Goal: Information Seeking & Learning: Check status

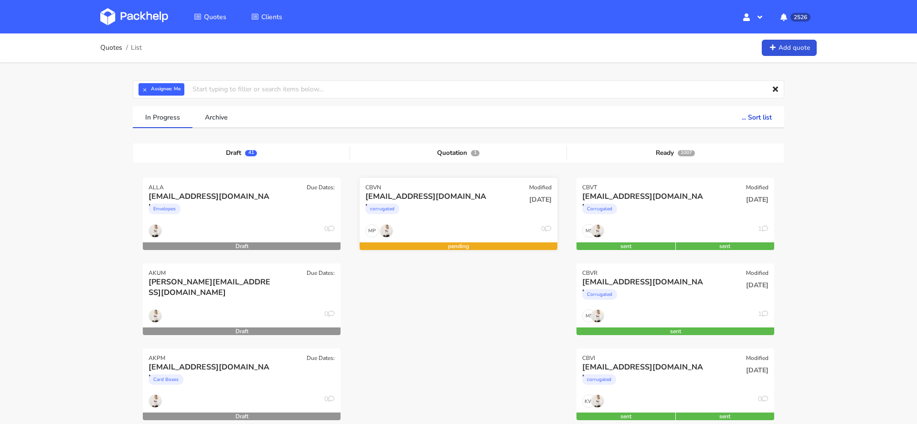
click at [467, 197] on div "[EMAIL_ADDRESS][DOMAIN_NAME]" at bounding box center [428, 196] width 127 height 11
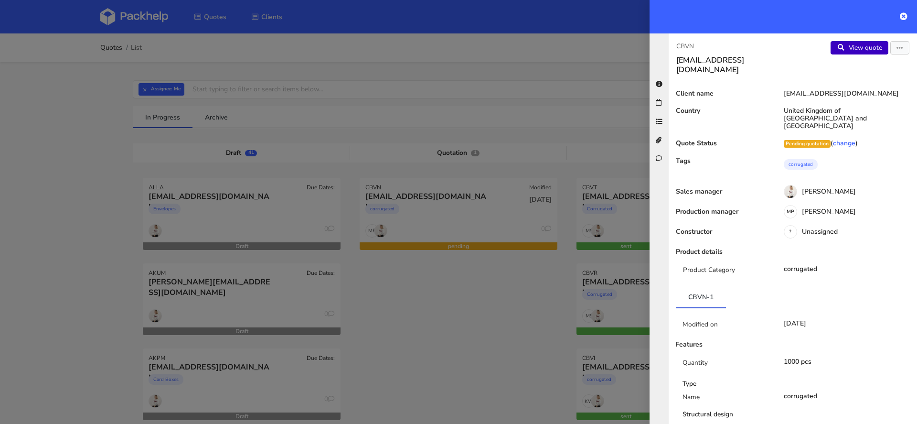
click at [866, 44] on link "View quote" at bounding box center [860, 47] width 58 height 13
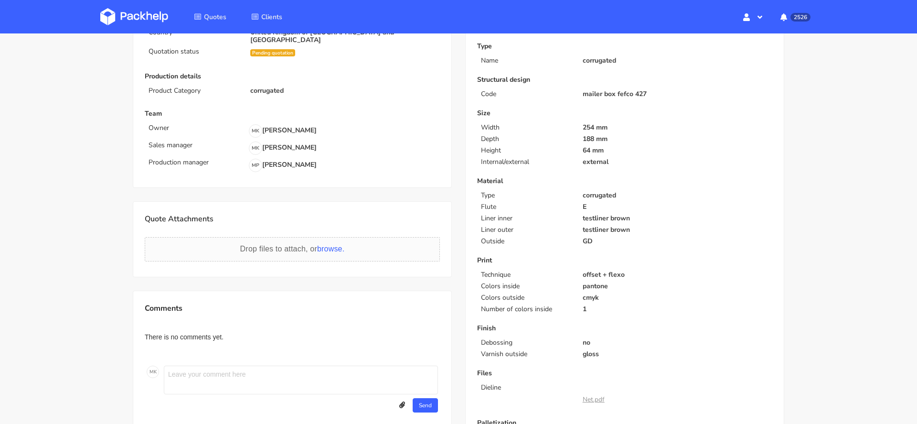
scroll to position [126, 0]
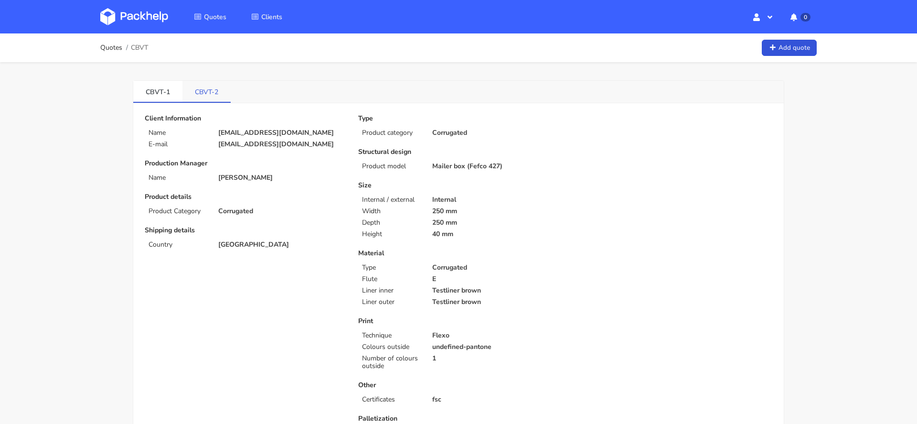
click at [212, 89] on link "CBVT-2" at bounding box center [206, 91] width 48 height 21
drag, startPoint x: 294, startPoint y: 132, endPoint x: 217, endPoint y: 133, distance: 76.4
click at [217, 133] on div "bart@newdealseals.com" at bounding box center [282, 133] width 140 height 8
copy p "bart@newdealseals.com"
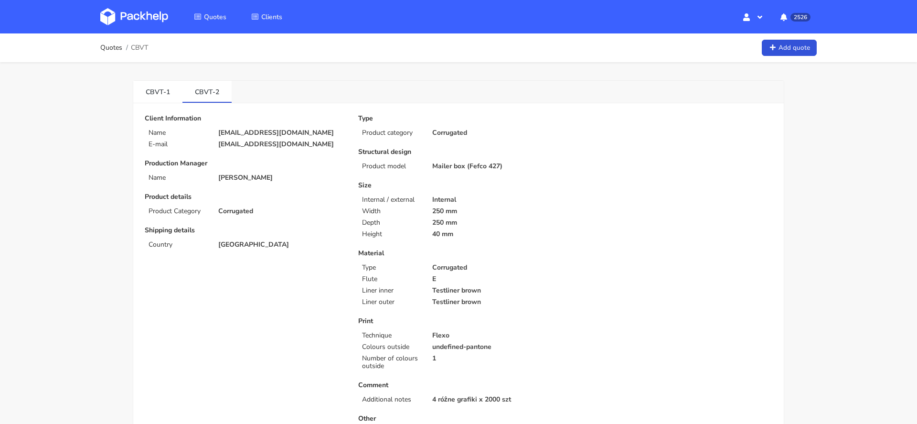
click at [141, 48] on span "CBVT" at bounding box center [139, 48] width 17 height 8
copy span "CBVT"
click at [155, 89] on link "CBVT-1" at bounding box center [157, 91] width 49 height 21
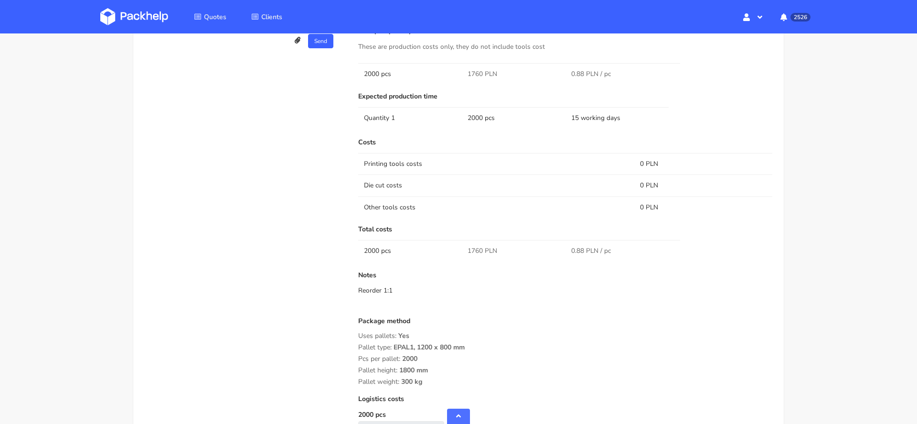
scroll to position [569, 0]
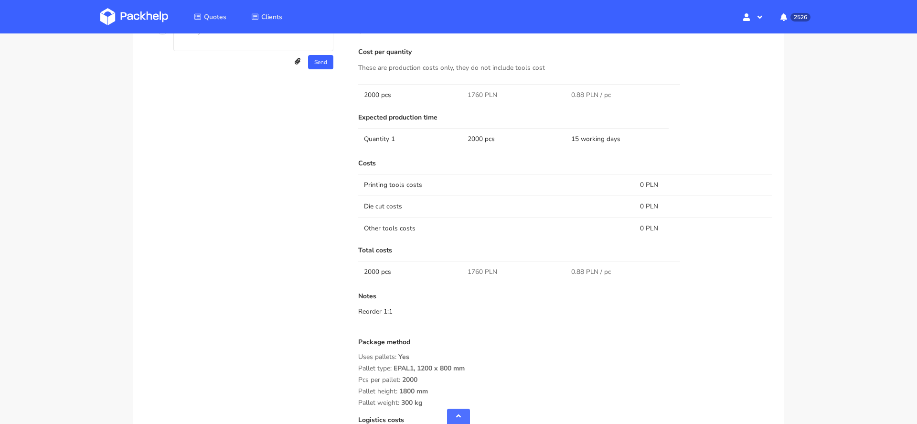
click at [473, 268] on span "1760 PLN" at bounding box center [483, 272] width 30 height 10
copy span "1760"
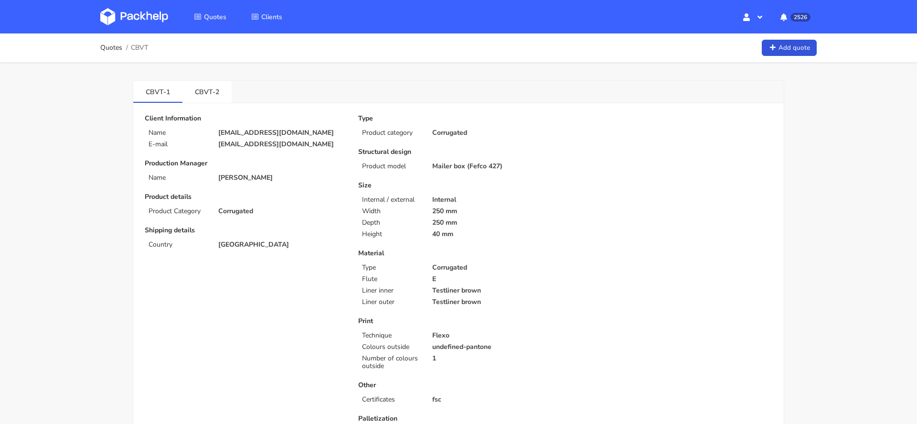
click at [258, 129] on p "bart@newdealseals.com" at bounding box center [281, 133] width 127 height 8
copy div "bart@newdealseals.com"
click at [195, 101] on link "CBVT-2" at bounding box center [206, 91] width 49 height 21
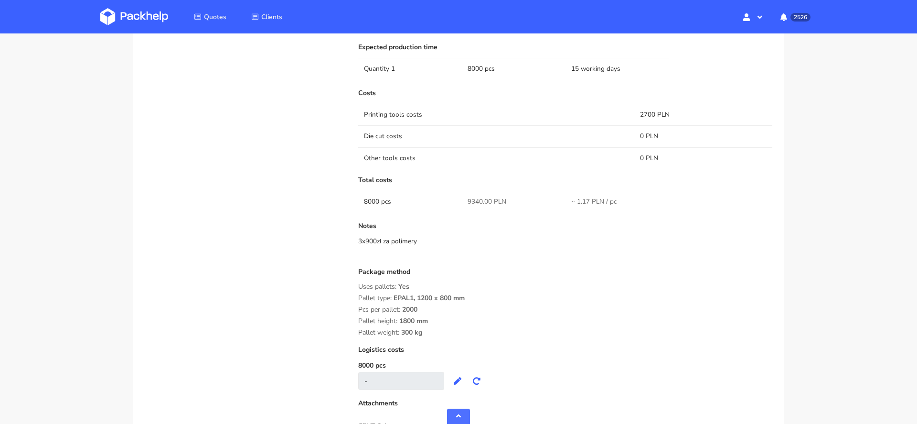
scroll to position [661, 0]
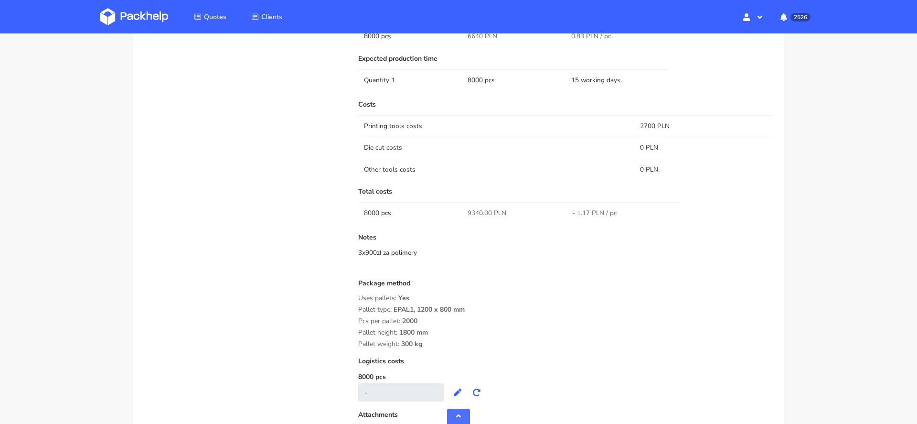
click at [735, 235] on p "Notes" at bounding box center [565, 238] width 414 height 8
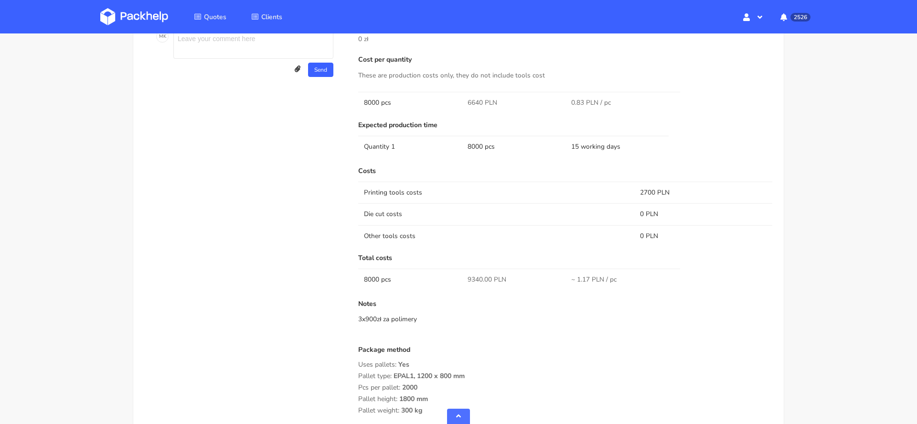
scroll to position [593, 0]
click at [475, 100] on span "6640 PLN" at bounding box center [483, 105] width 30 height 10
copy span "6640"
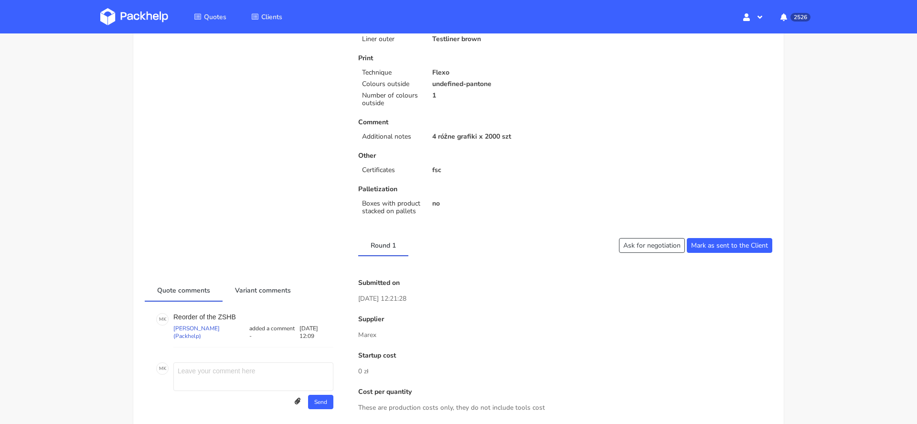
scroll to position [238, 0]
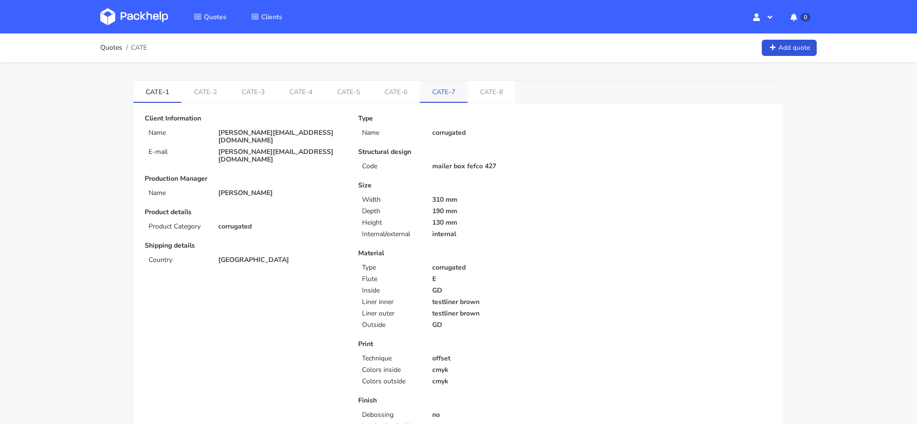
click at [439, 98] on link "CATE-7" at bounding box center [444, 91] width 48 height 21
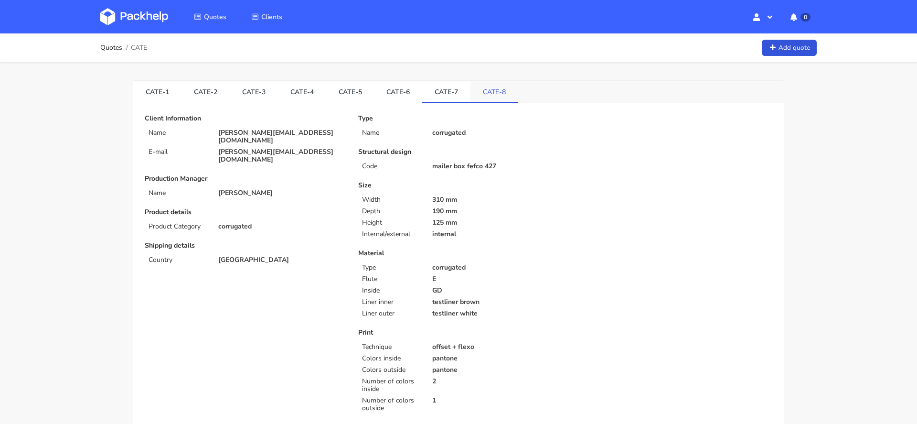
click at [488, 91] on link "CATE-8" at bounding box center [494, 91] width 48 height 21
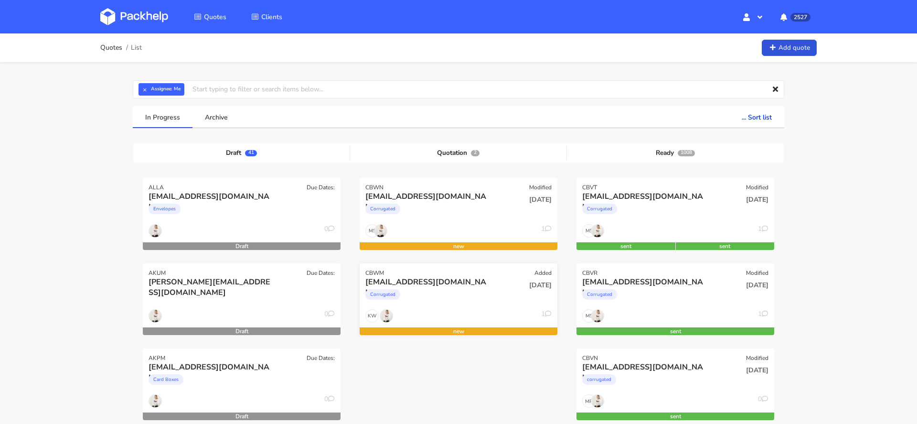
click at [470, 315] on div "KW 1" at bounding box center [459, 318] width 198 height 18
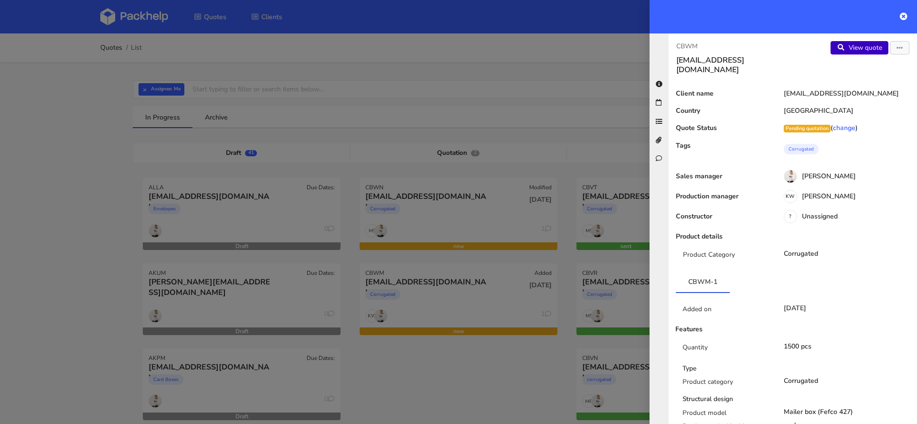
click at [852, 43] on link "View quote" at bounding box center [860, 47] width 58 height 13
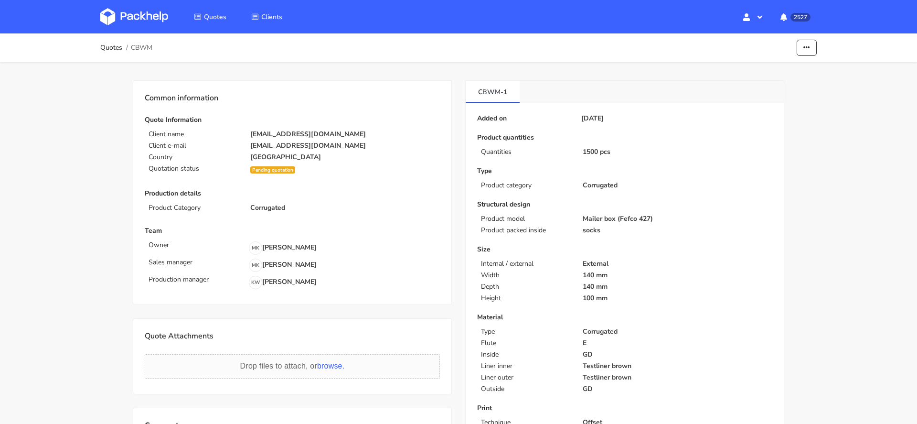
click at [146, 45] on span "CBWM" at bounding box center [141, 48] width 21 height 8
copy span "CBWM"
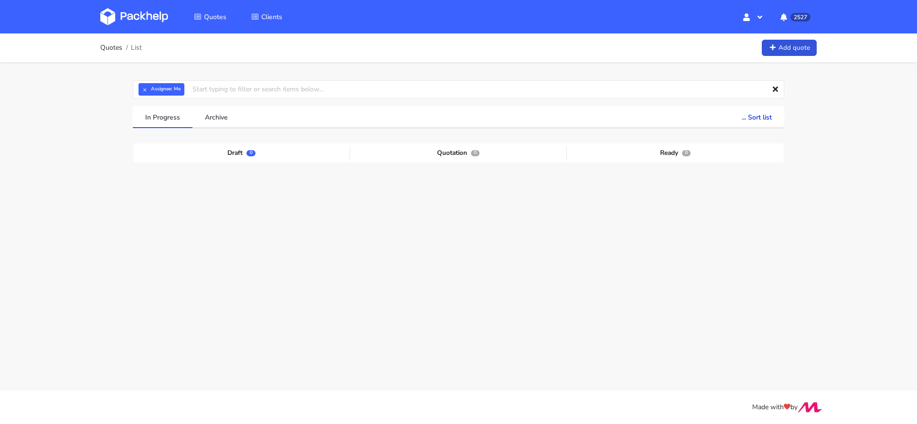
click at [856, 274] on div "Quotes List Add quote × Assignee: Me Assignee Me [PERSON_NAME] [PERSON_NAME] [P…" at bounding box center [458, 182] width 917 height 299
